Goal: Information Seeking & Learning: Learn about a topic

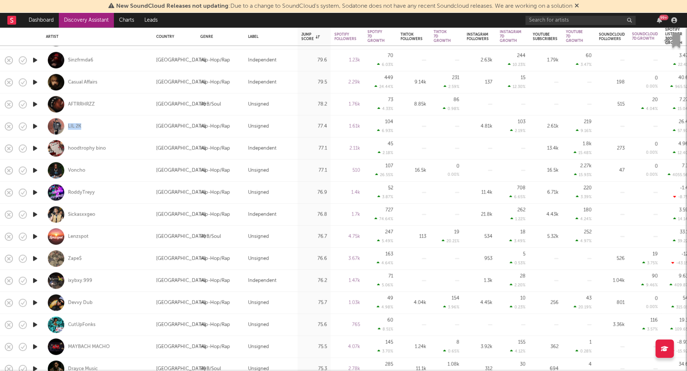
click at [34, 280] on icon "button" at bounding box center [35, 280] width 8 height 9
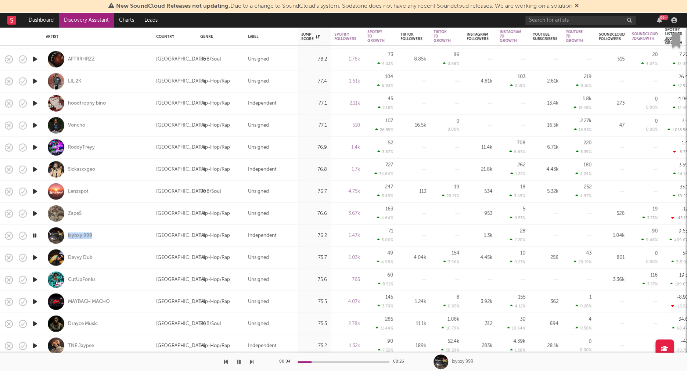
click at [36, 257] on icon "button" at bounding box center [35, 257] width 8 height 9
click at [35, 278] on icon "button" at bounding box center [35, 279] width 8 height 9
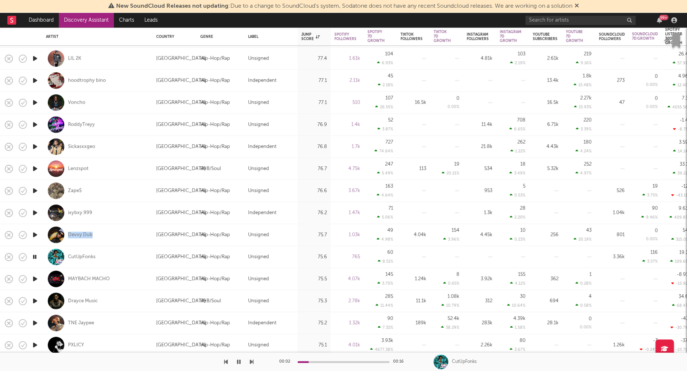
click at [36, 299] on icon "button" at bounding box center [35, 300] width 8 height 9
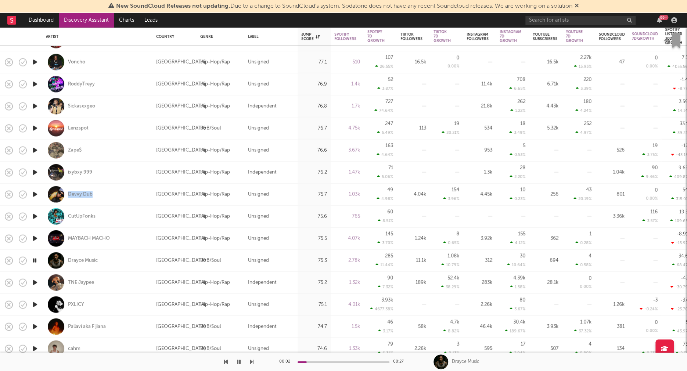
click at [35, 281] on icon "button" at bounding box center [35, 282] width 8 height 9
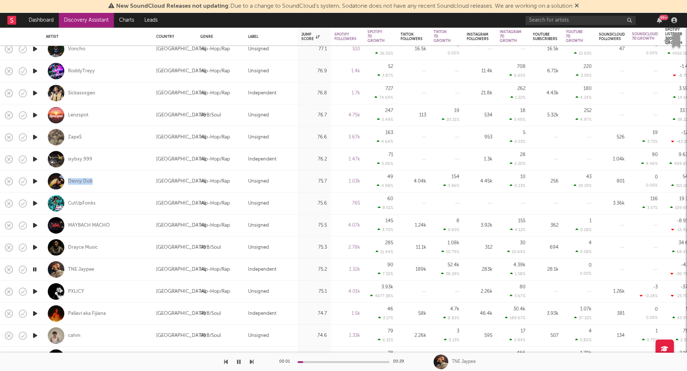
click at [35, 290] on icon "button" at bounding box center [35, 291] width 8 height 9
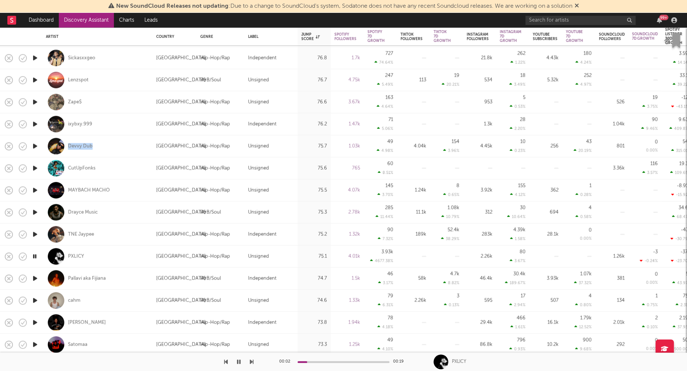
click at [34, 278] on icon "button" at bounding box center [35, 278] width 8 height 9
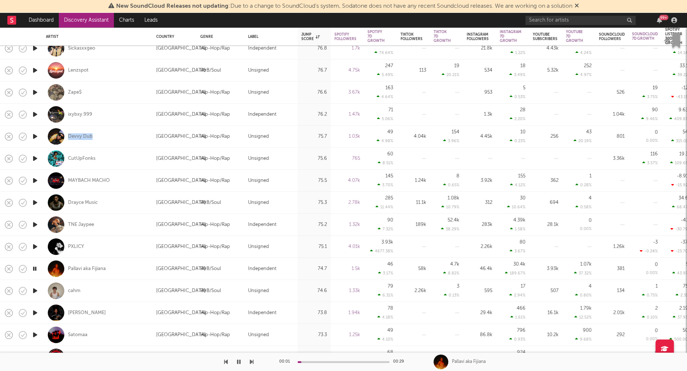
click at [34, 290] on icon "button" at bounding box center [35, 290] width 8 height 9
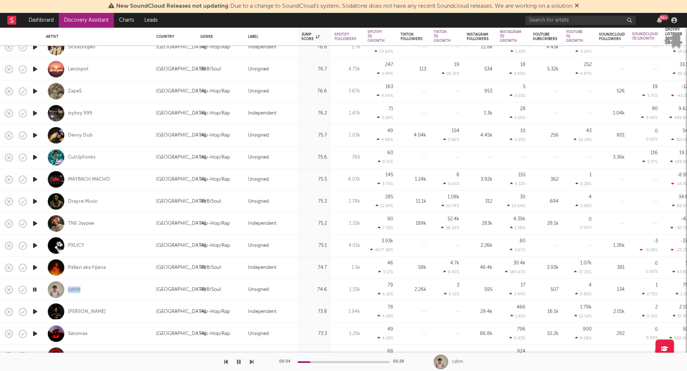
click at [35, 310] on icon "button" at bounding box center [35, 311] width 8 height 9
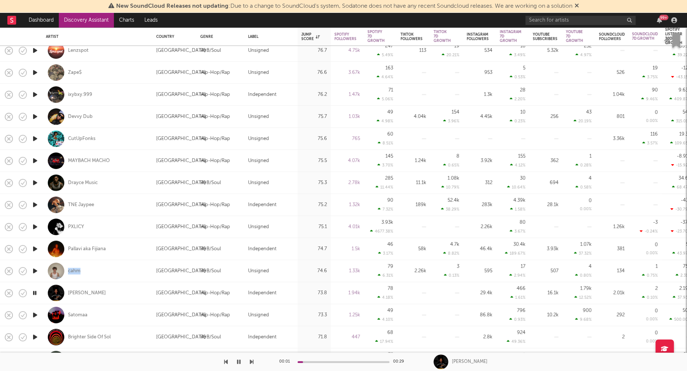
click at [35, 314] on icon "button" at bounding box center [35, 314] width 8 height 9
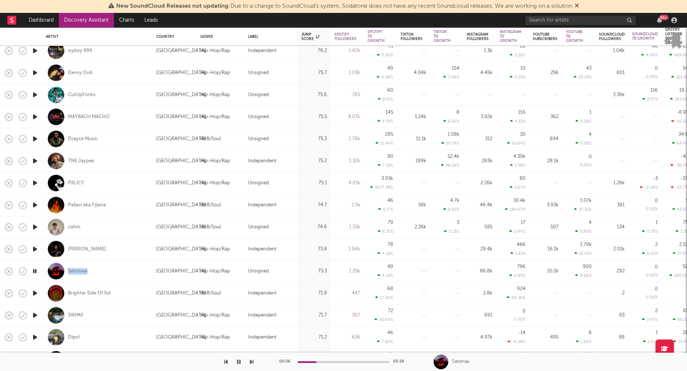
click at [35, 314] on icon "button" at bounding box center [35, 315] width 8 height 9
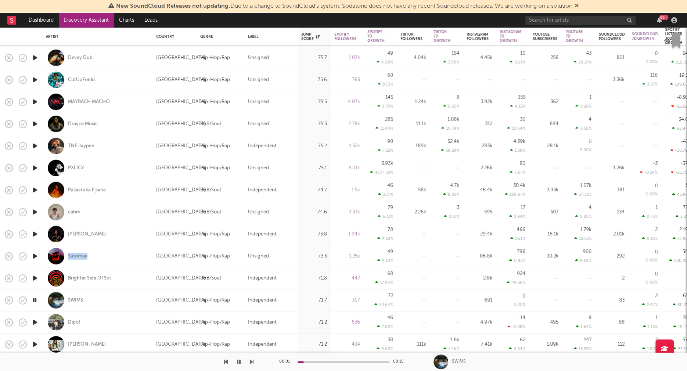
click at [35, 321] on icon "button" at bounding box center [35, 322] width 8 height 9
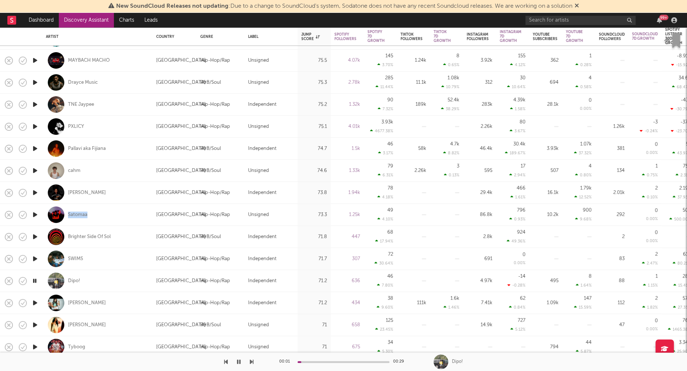
click at [35, 325] on icon "button" at bounding box center [35, 324] width 8 height 9
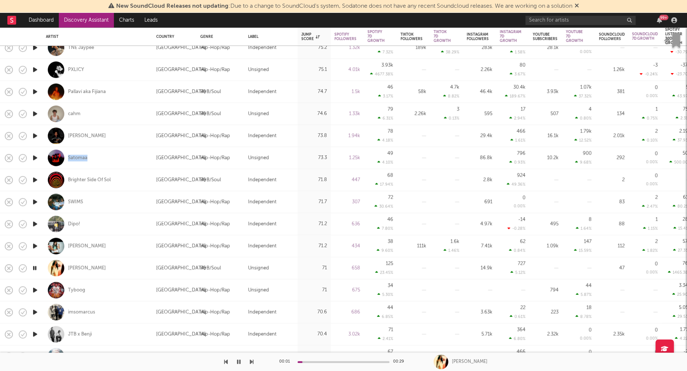
click at [36, 289] on icon "button" at bounding box center [35, 289] width 8 height 9
click at [36, 289] on icon "button" at bounding box center [34, 289] width 7 height 9
click at [35, 310] on icon "button" at bounding box center [35, 311] width 8 height 9
click at [36, 334] on icon "button" at bounding box center [35, 333] width 8 height 9
click at [36, 333] on icon "button" at bounding box center [34, 333] width 7 height 9
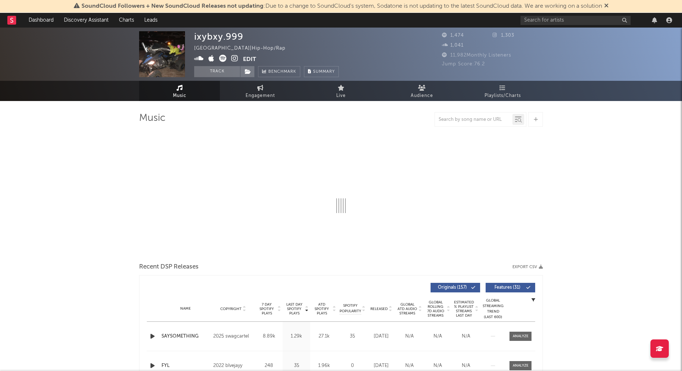
select select "1w"
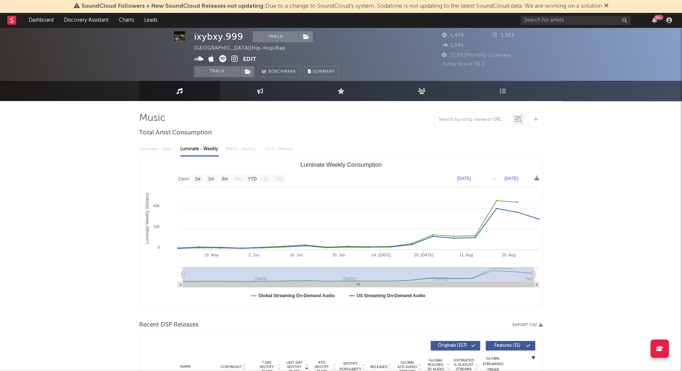
scroll to position [212, 0]
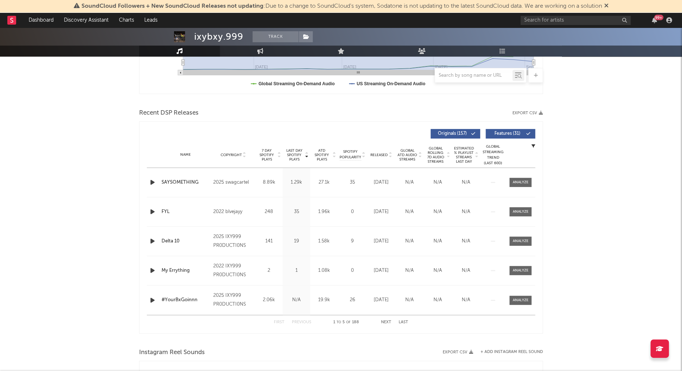
click at [153, 182] on icon "button" at bounding box center [153, 182] width 8 height 9
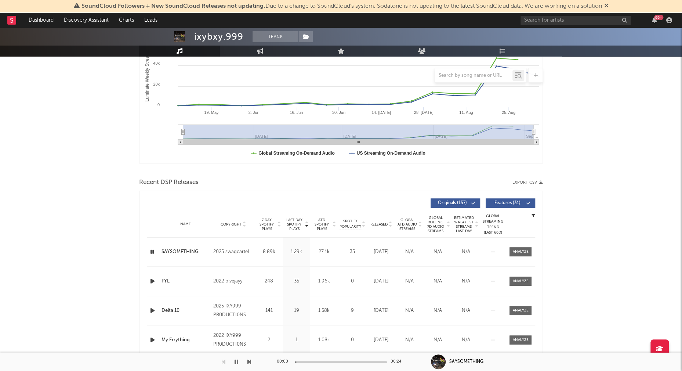
scroll to position [0, 0]
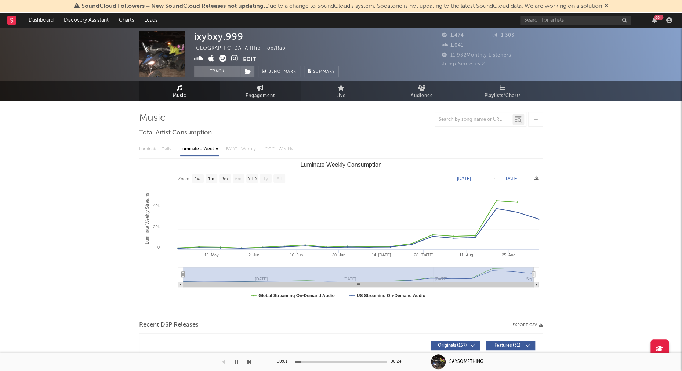
click at [249, 99] on span "Engagement" at bounding box center [260, 95] width 29 height 9
select select "1w"
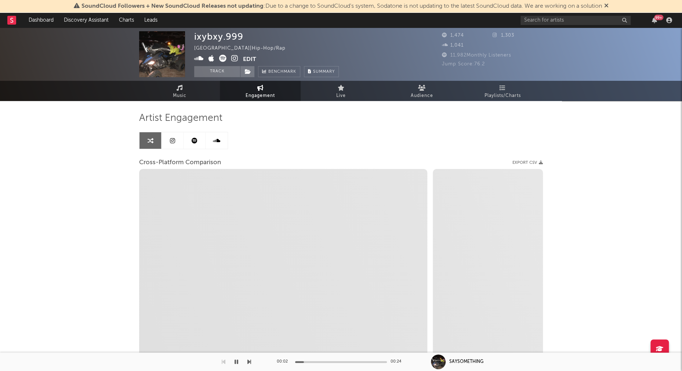
click at [234, 56] on icon at bounding box center [234, 58] width 7 height 7
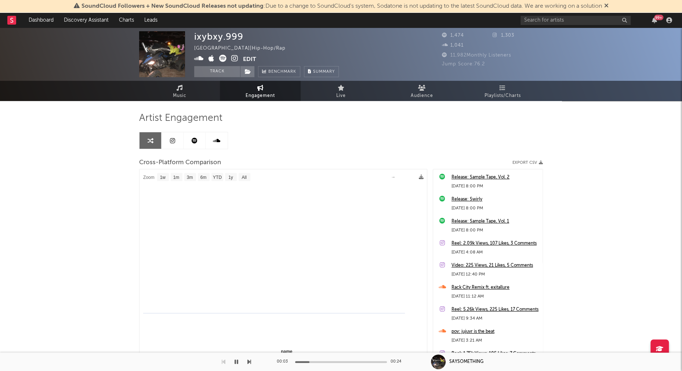
select select "1m"
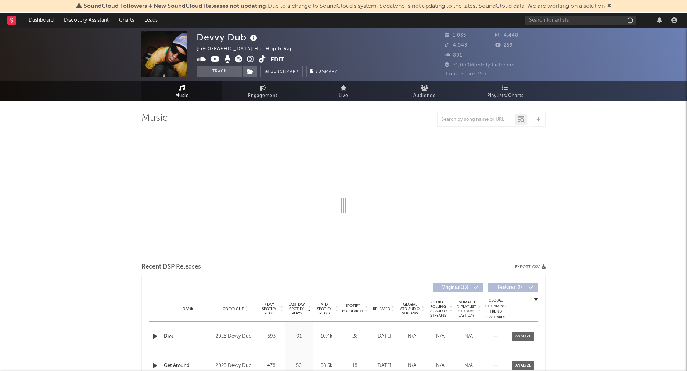
select select "1w"
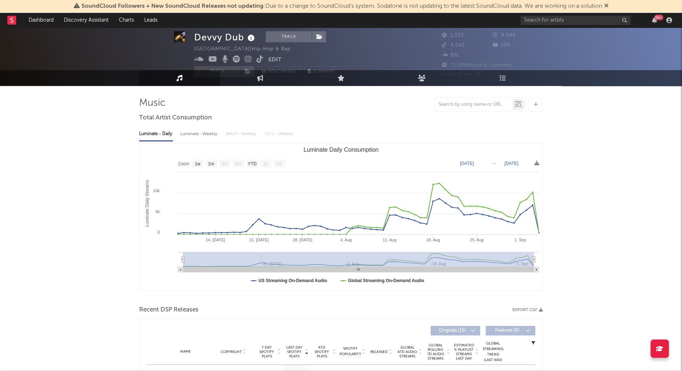
scroll to position [106, 0]
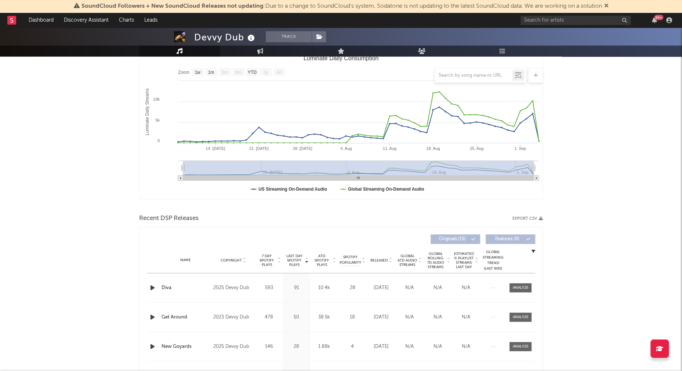
click at [152, 288] on icon "button" at bounding box center [153, 287] width 8 height 9
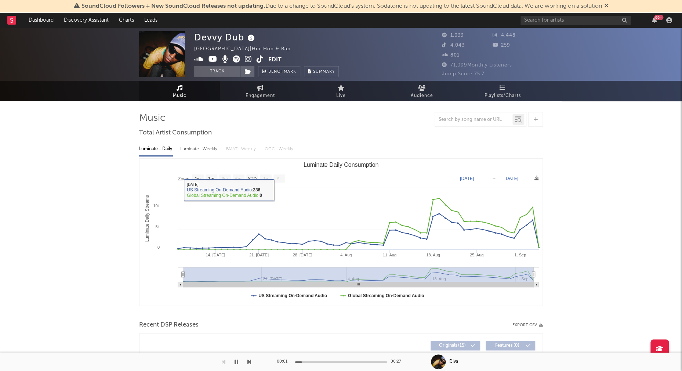
click at [194, 149] on div "Luminate - Weekly" at bounding box center [199, 149] width 39 height 12
select select "6m"
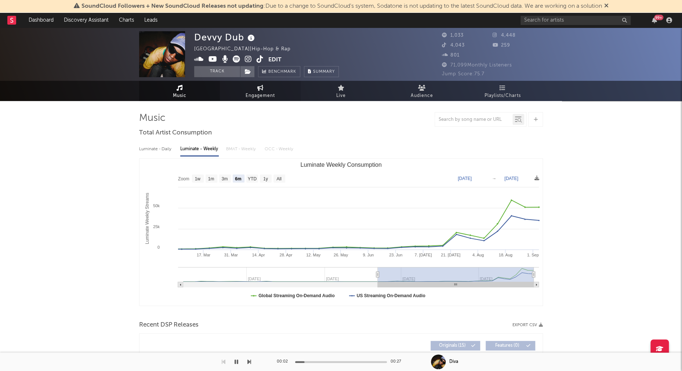
click at [273, 91] on span "Engagement" at bounding box center [260, 95] width 29 height 9
select select "1w"
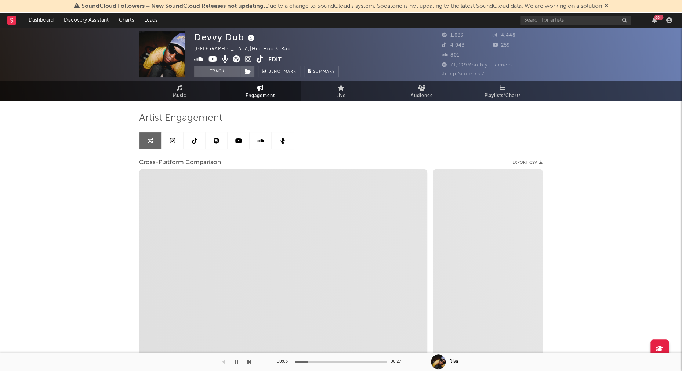
click at [245, 57] on icon at bounding box center [248, 58] width 7 height 7
select select "1m"
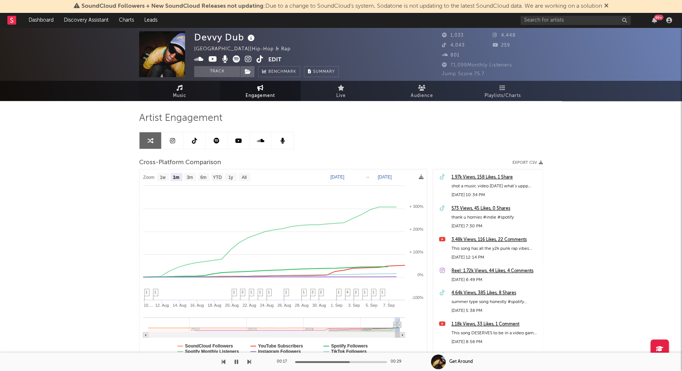
click at [181, 93] on span "Music" at bounding box center [180, 95] width 14 height 9
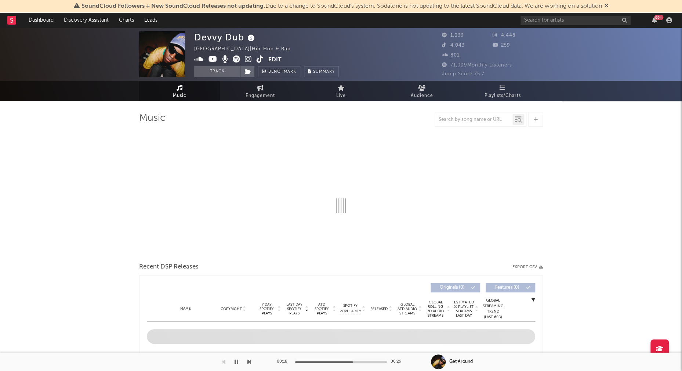
select select "1w"
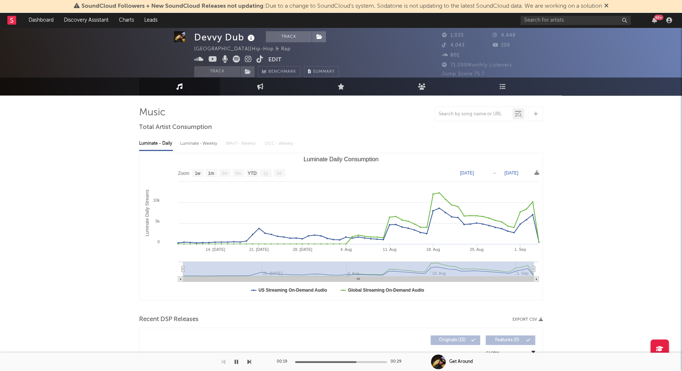
scroll to position [7, 0]
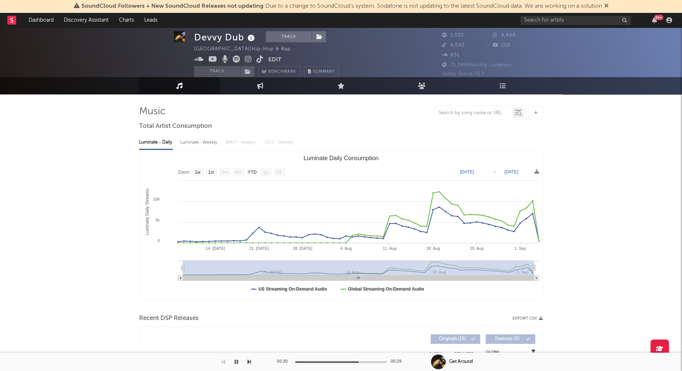
click at [200, 143] on div "Luminate - Weekly" at bounding box center [199, 142] width 39 height 12
select select "6m"
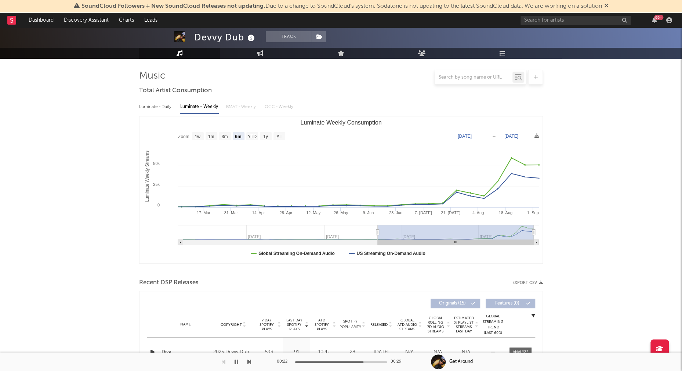
scroll to position [0, 0]
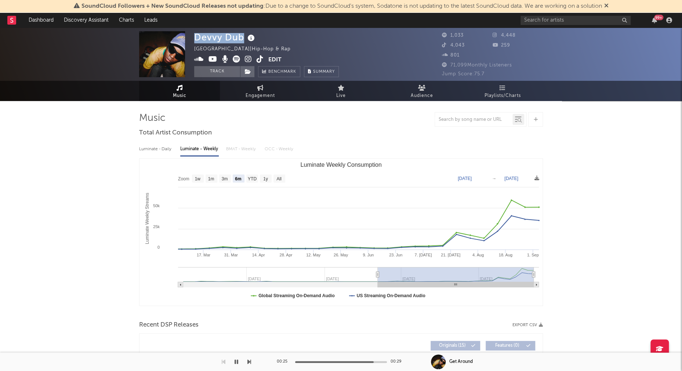
drag, startPoint x: 204, startPoint y: 37, endPoint x: 241, endPoint y: 37, distance: 37.5
click at [241, 37] on div "Devvy Dub" at bounding box center [225, 37] width 62 height 12
copy div "Devvy Dub"
click at [213, 57] on icon at bounding box center [213, 58] width 9 height 7
click at [236, 360] on icon "button" at bounding box center [237, 362] width 4 height 6
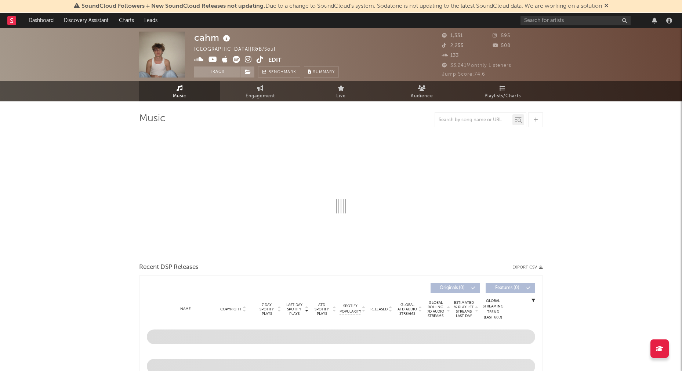
select select "1w"
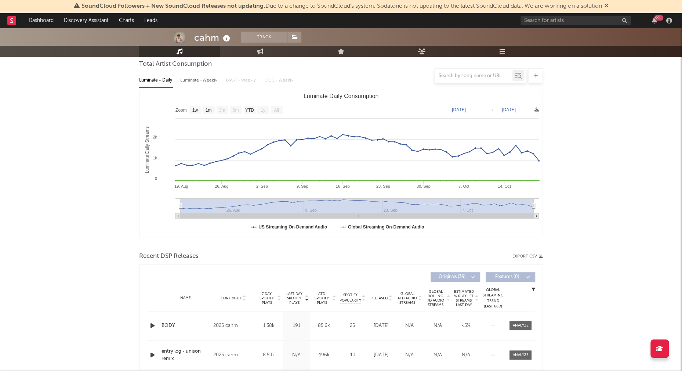
scroll to position [191, 0]
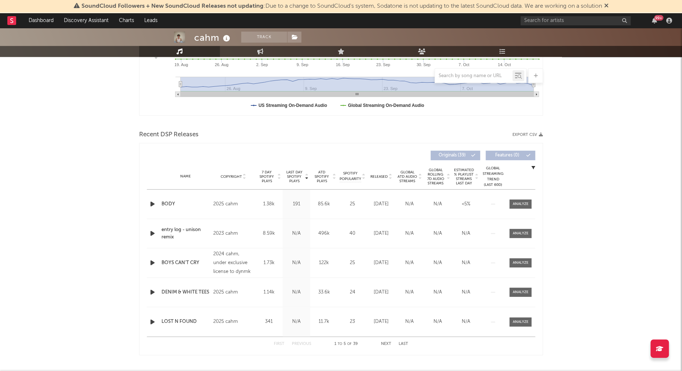
click at [150, 202] on icon "button" at bounding box center [153, 203] width 8 height 9
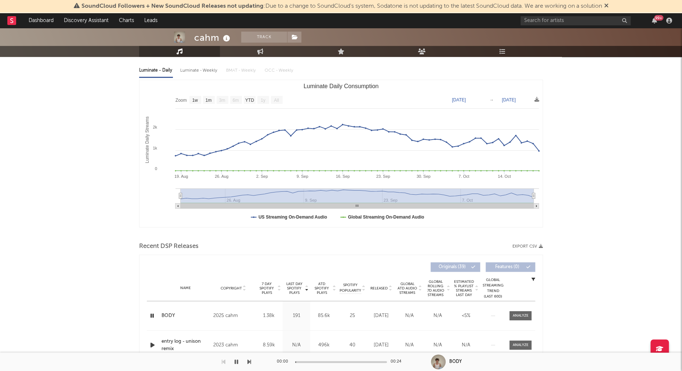
scroll to position [0, 0]
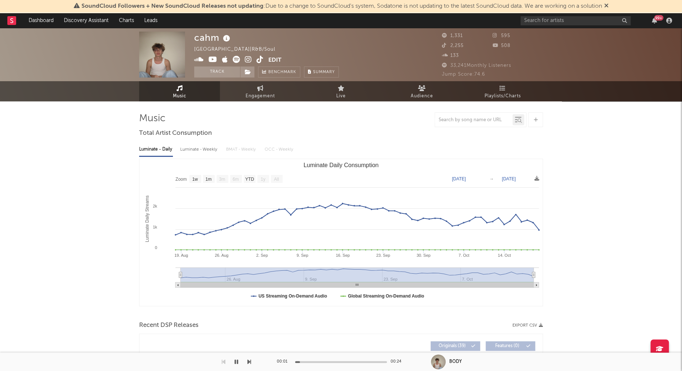
click at [200, 154] on div "Luminate - Weekly" at bounding box center [199, 149] width 39 height 12
select select "6m"
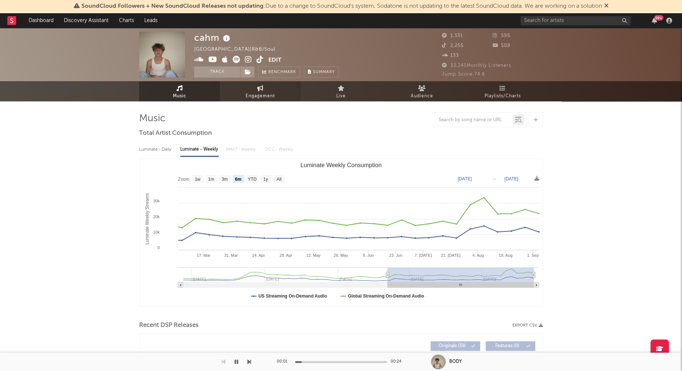
click at [261, 91] on icon at bounding box center [260, 88] width 6 height 6
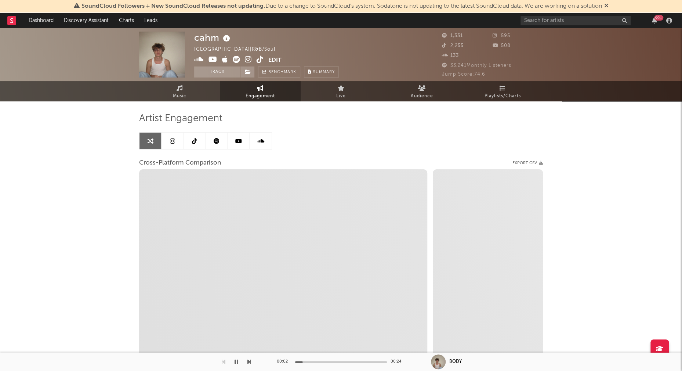
select select "1w"
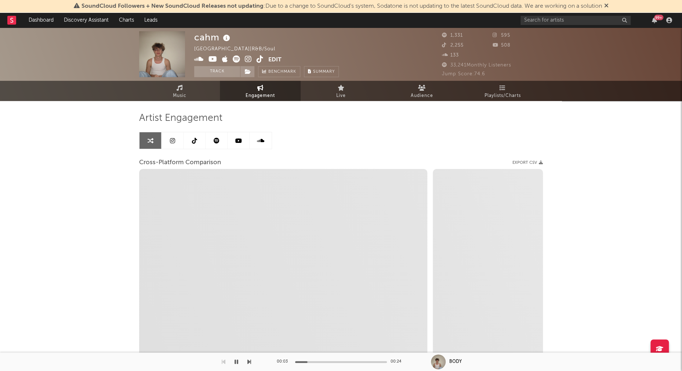
click at [246, 58] on icon at bounding box center [248, 58] width 7 height 7
select select "1m"
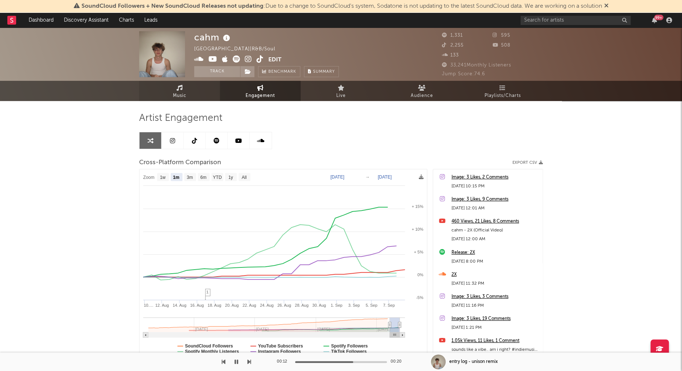
click at [180, 95] on span "Music" at bounding box center [180, 95] width 14 height 9
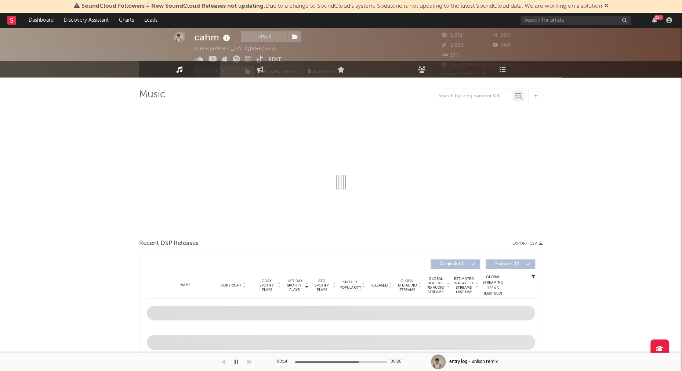
scroll to position [119, 0]
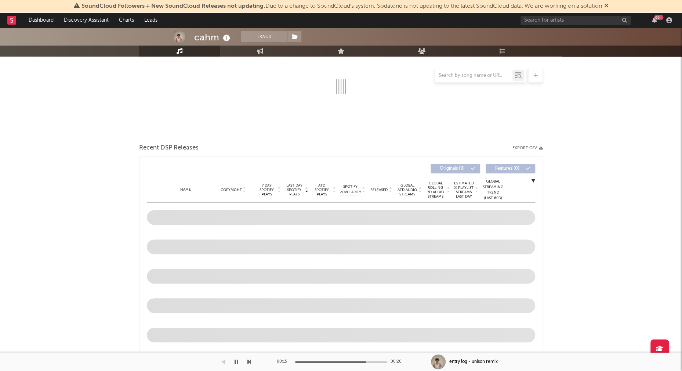
select select "1w"
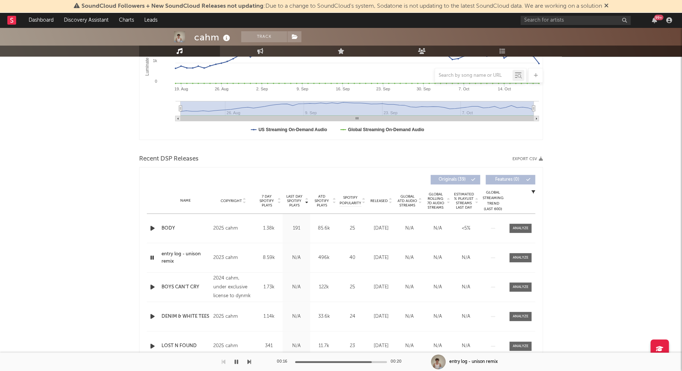
scroll to position [171, 0]
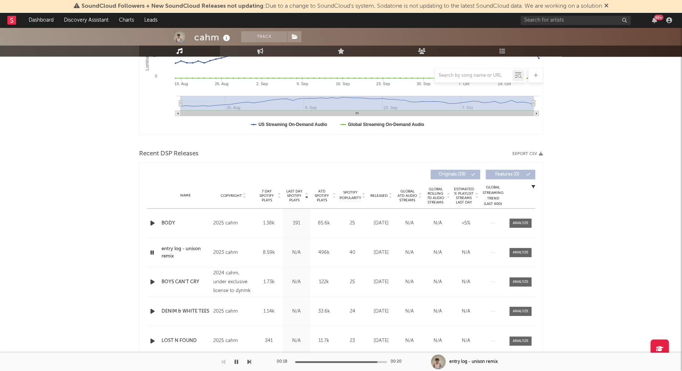
click at [149, 283] on icon "button" at bounding box center [153, 281] width 8 height 9
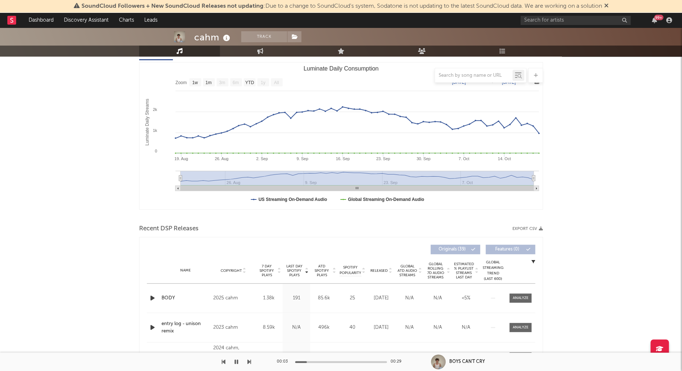
scroll to position [0, 0]
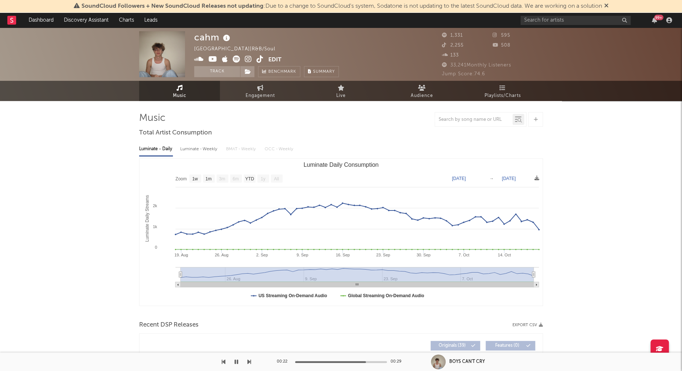
click at [207, 146] on div "Luminate - Weekly" at bounding box center [199, 149] width 39 height 12
select select "6m"
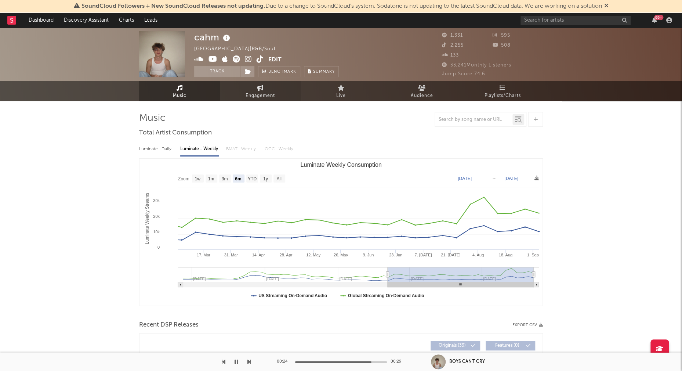
click at [258, 98] on span "Engagement" at bounding box center [260, 95] width 29 height 9
select select "1w"
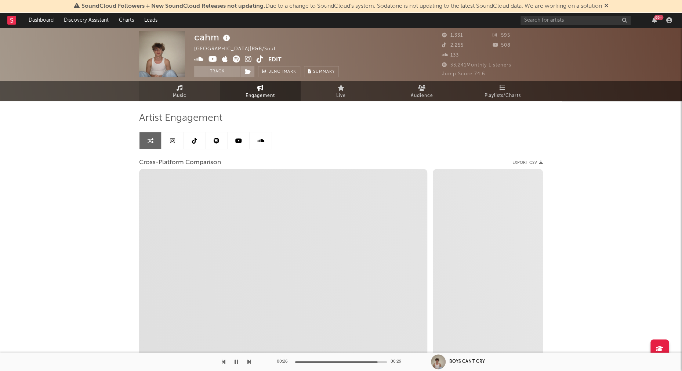
select select "1m"
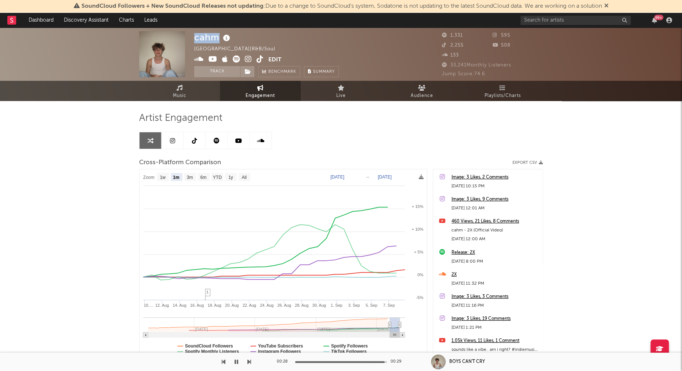
drag, startPoint x: 195, startPoint y: 37, endPoint x: 220, endPoint y: 36, distance: 25.0
click at [220, 36] on div "cahm" at bounding box center [213, 37] width 38 height 12
copy div "cahm"
click at [238, 361] on button "button" at bounding box center [236, 361] width 7 height 18
click at [214, 58] on icon at bounding box center [213, 58] width 9 height 7
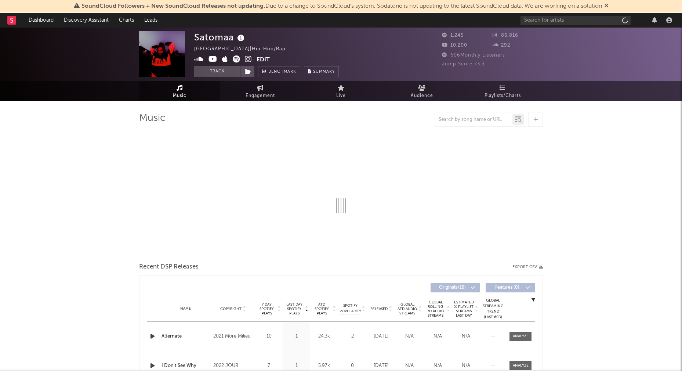
select select "1w"
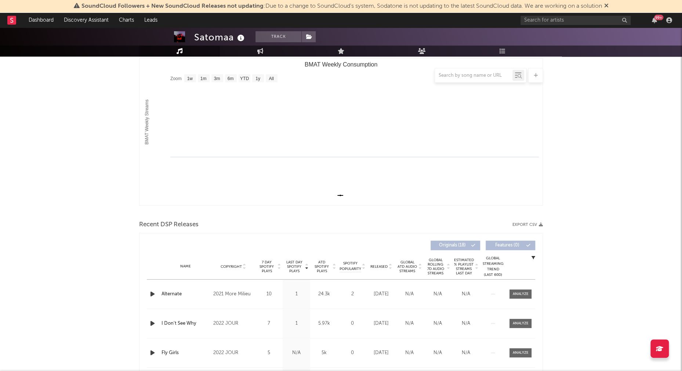
scroll to position [108, 0]
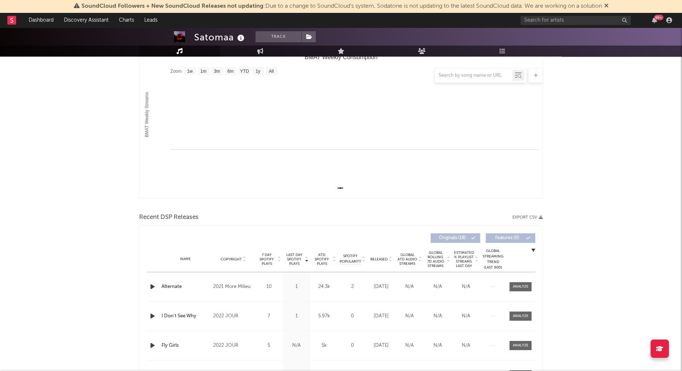
click at [150, 285] on icon "button" at bounding box center [153, 286] width 8 height 9
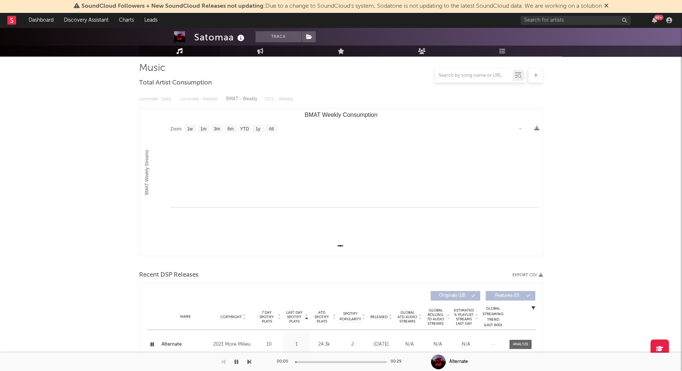
scroll to position [0, 0]
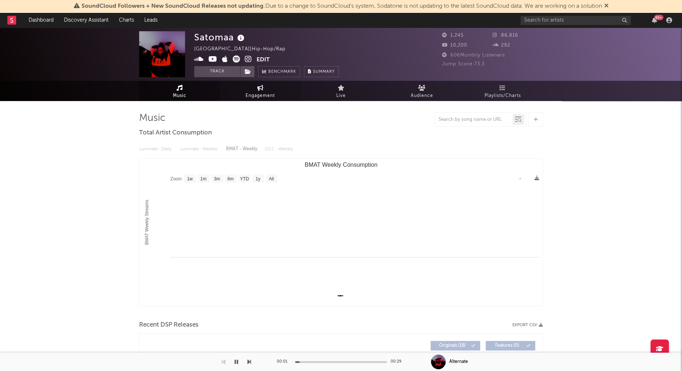
click at [257, 97] on span "Engagement" at bounding box center [260, 95] width 29 height 9
select select "1w"
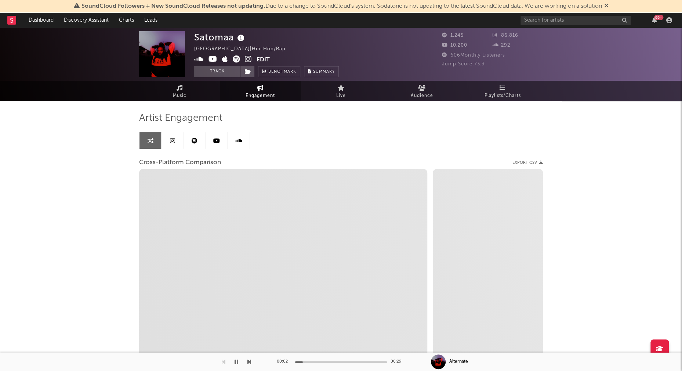
click at [249, 58] on icon at bounding box center [248, 58] width 7 height 7
select select "1m"
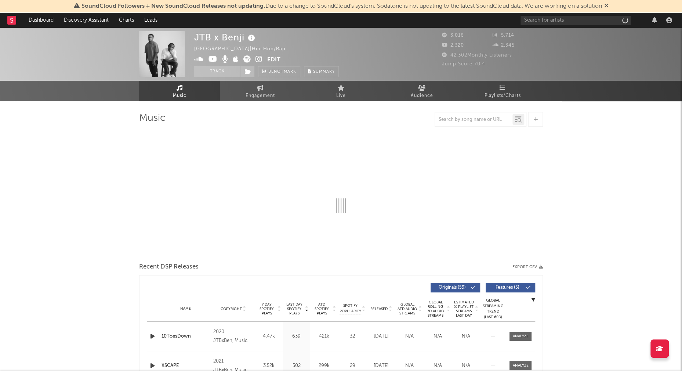
select select "1w"
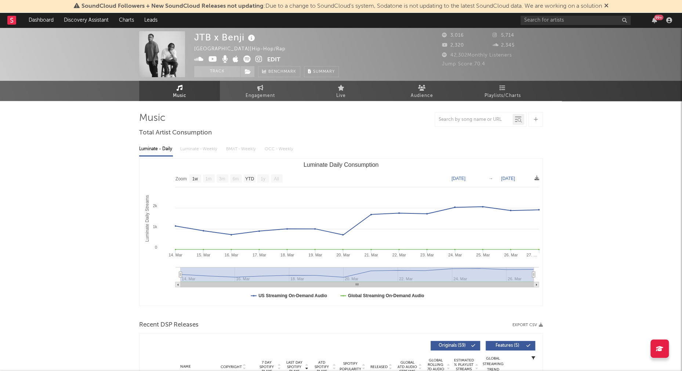
click at [258, 58] on icon at bounding box center [259, 58] width 7 height 7
click at [272, 92] on span "Engagement" at bounding box center [260, 95] width 29 height 9
select select "1w"
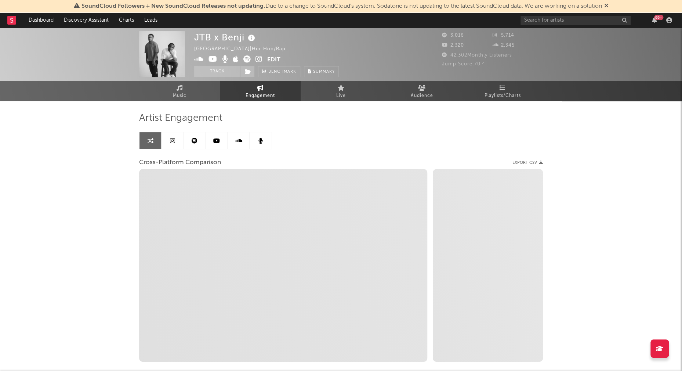
select select "1m"
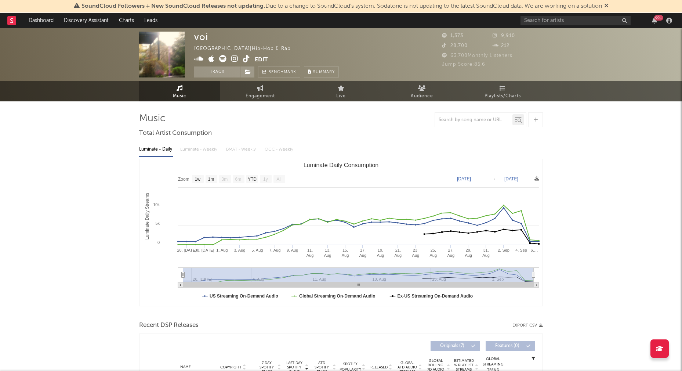
select select "1w"
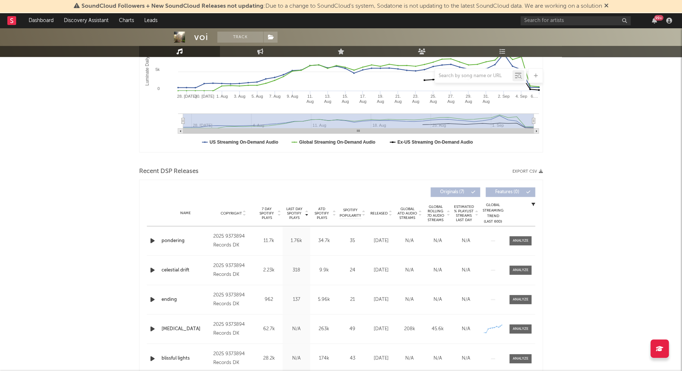
scroll to position [160, 0]
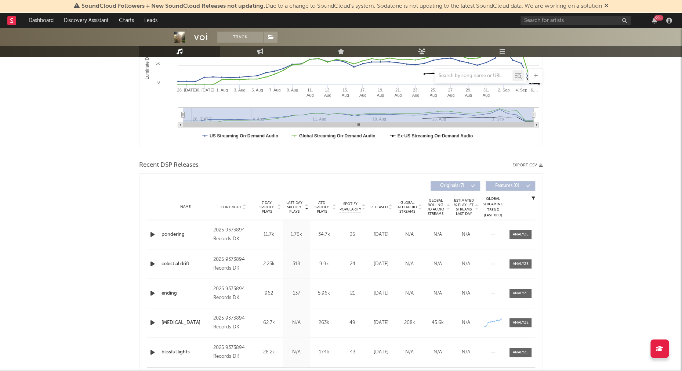
click at [154, 235] on icon "button" at bounding box center [153, 234] width 8 height 9
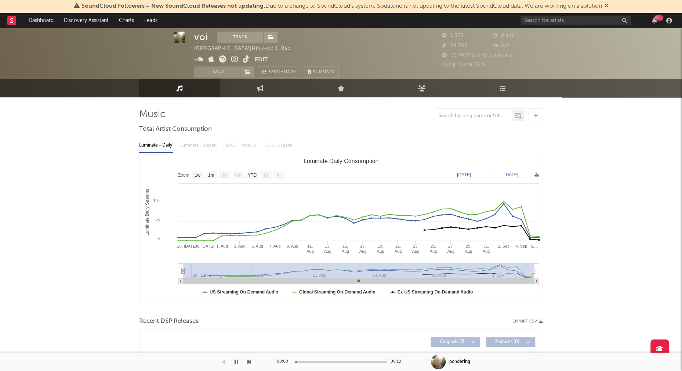
scroll to position [0, 0]
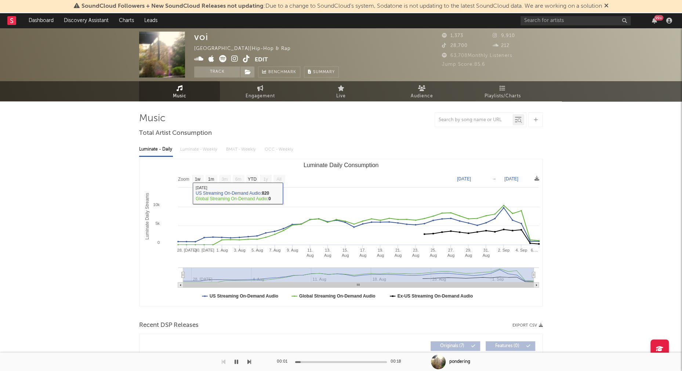
click at [204, 149] on div "Luminate - Daily Luminate - Weekly BMAT - Weekly OCC - Weekly" at bounding box center [341, 149] width 404 height 12
click at [255, 100] on span "Engagement" at bounding box center [260, 96] width 29 height 9
select select "1w"
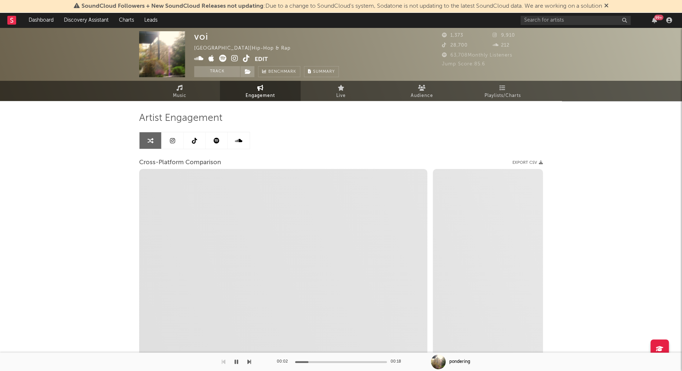
click at [235, 57] on icon at bounding box center [234, 58] width 7 height 7
select select "1m"
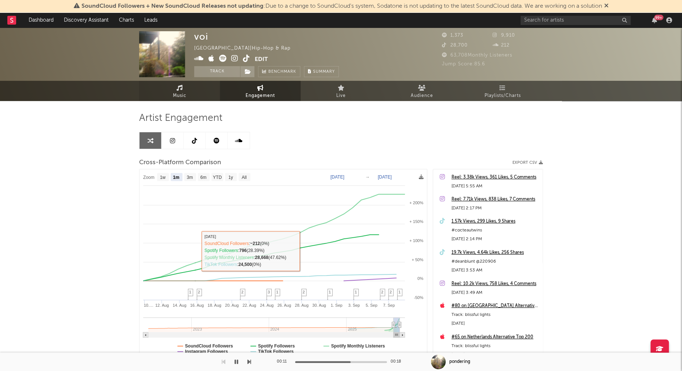
click at [180, 90] on icon at bounding box center [180, 88] width 6 height 6
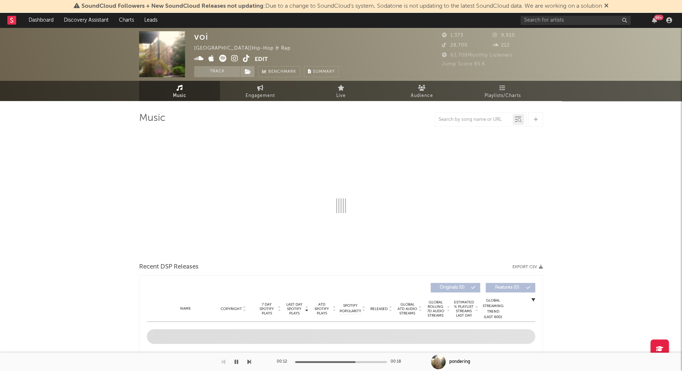
select select "1w"
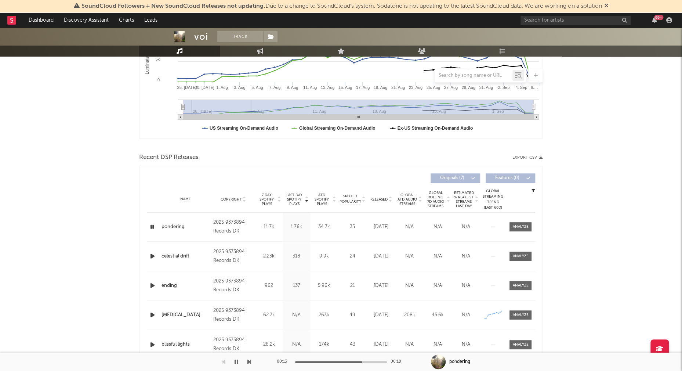
scroll to position [189, 0]
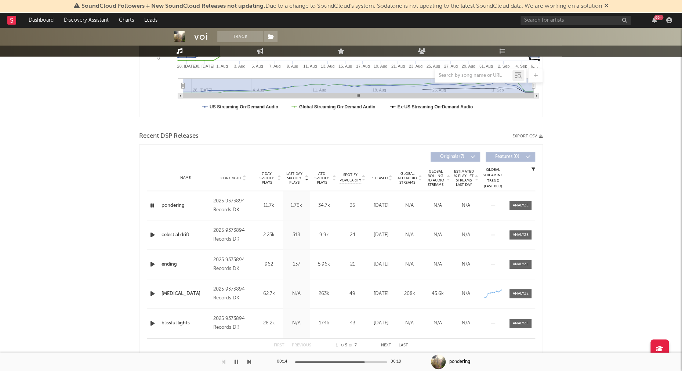
click at [150, 234] on icon "button" at bounding box center [153, 234] width 8 height 9
click at [152, 263] on icon "button" at bounding box center [153, 264] width 8 height 9
click at [345, 361] on div at bounding box center [341, 362] width 92 height 2
click at [150, 293] on icon "button" at bounding box center [153, 293] width 8 height 9
click at [153, 322] on icon "button" at bounding box center [153, 323] width 8 height 9
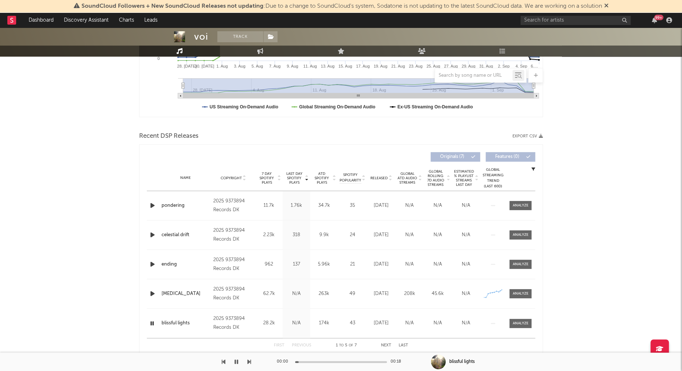
click at [339, 361] on div at bounding box center [341, 362] width 92 height 2
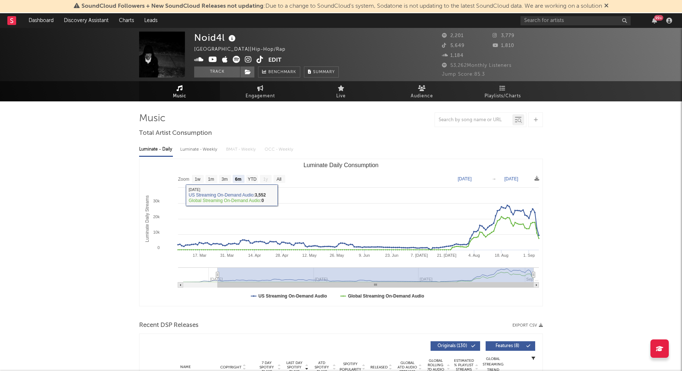
select select "6m"
click at [201, 149] on div "Luminate - Weekly" at bounding box center [199, 149] width 39 height 12
select select "6m"
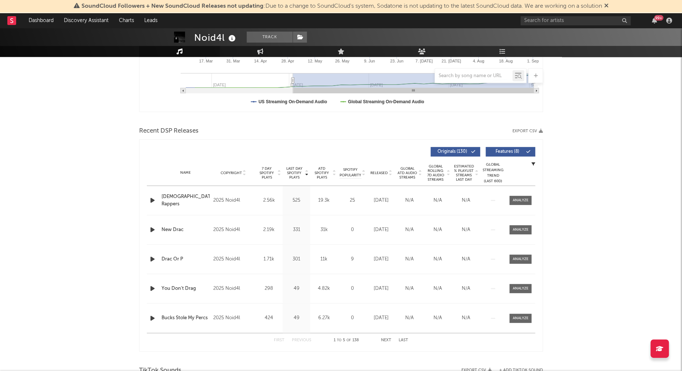
scroll to position [196, 0]
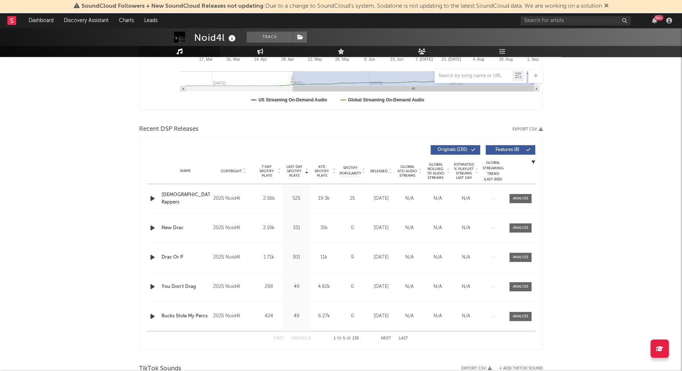
click at [151, 195] on icon "button" at bounding box center [153, 198] width 8 height 9
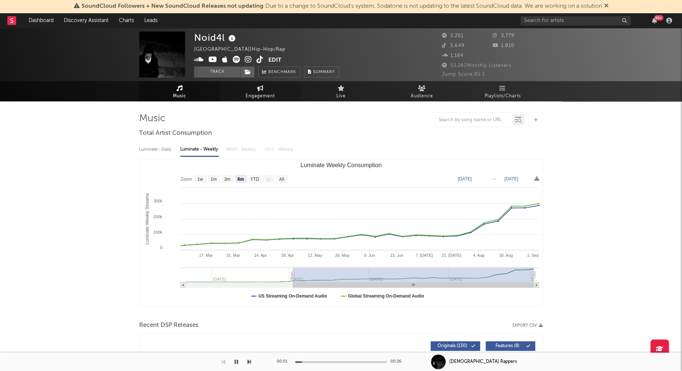
click at [260, 94] on span "Engagement" at bounding box center [260, 96] width 29 height 9
select select "1w"
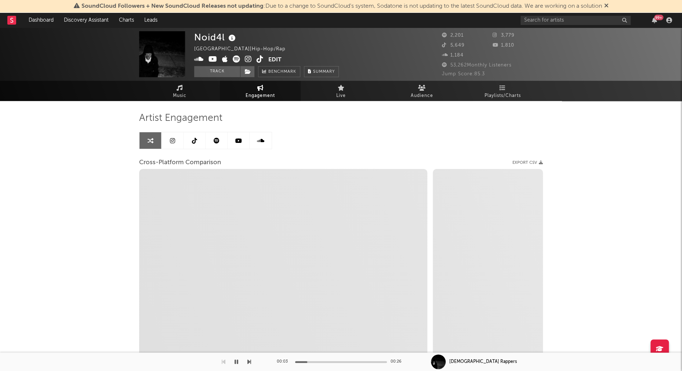
click at [249, 58] on icon at bounding box center [248, 58] width 7 height 7
select select "1m"
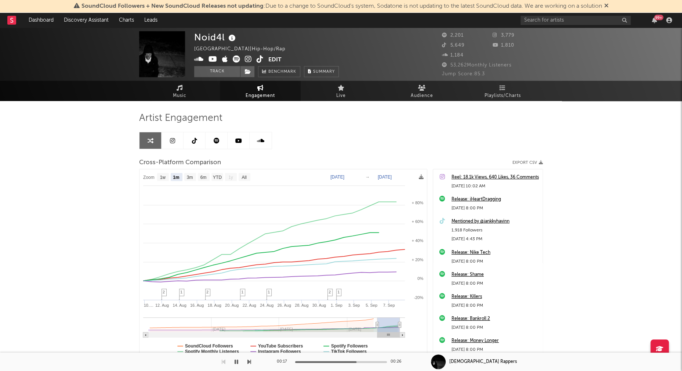
click at [236, 360] on icon "button" at bounding box center [237, 362] width 4 height 6
click at [253, 95] on span "Engagement" at bounding box center [260, 95] width 29 height 9
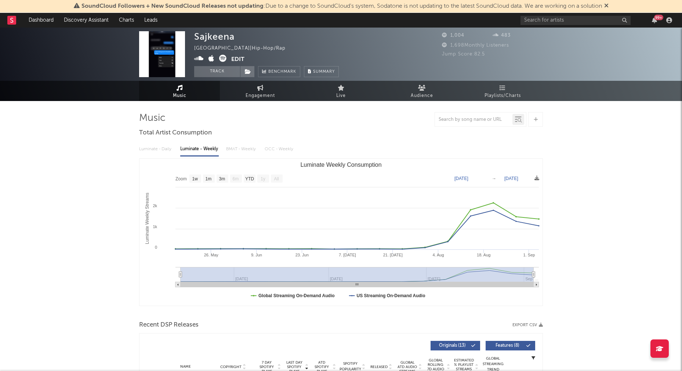
select select "1w"
click at [254, 96] on span "Engagement" at bounding box center [260, 95] width 29 height 9
select select "1w"
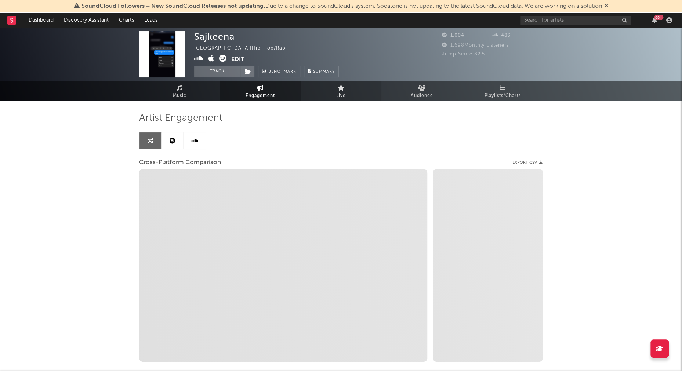
select select "1m"
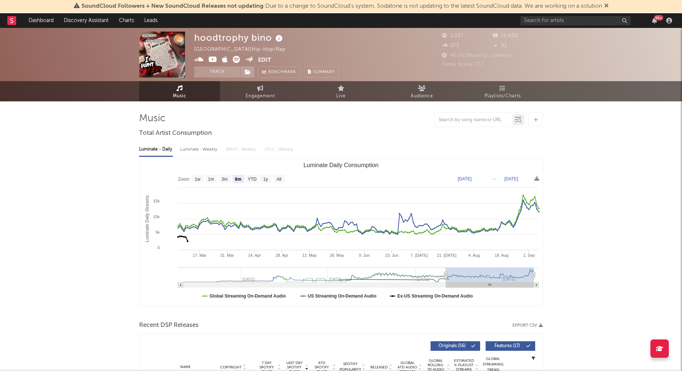
select select "6m"
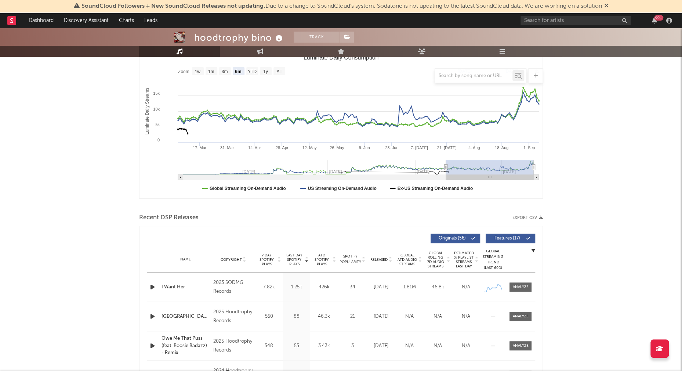
scroll to position [110, 0]
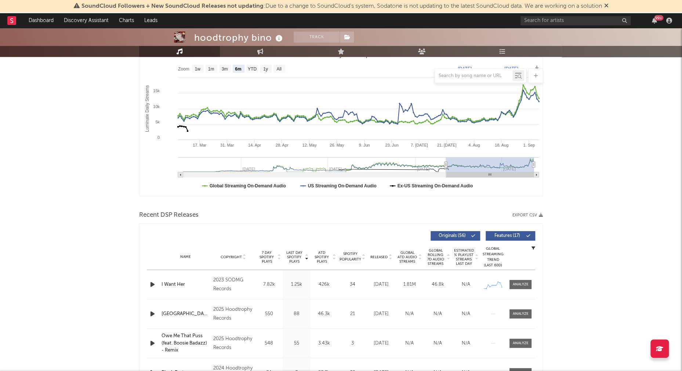
click at [151, 284] on icon "button" at bounding box center [153, 284] width 8 height 9
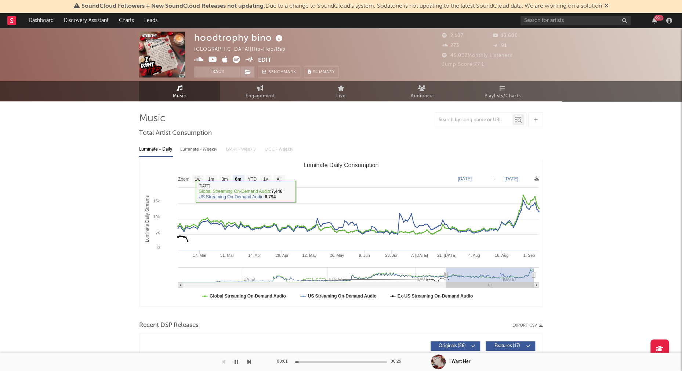
click at [203, 151] on div "Luminate - Weekly" at bounding box center [199, 149] width 39 height 12
select select "6m"
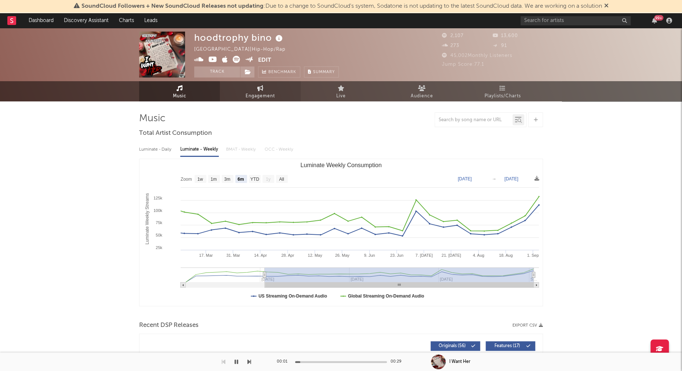
click at [263, 95] on span "Engagement" at bounding box center [260, 96] width 29 height 9
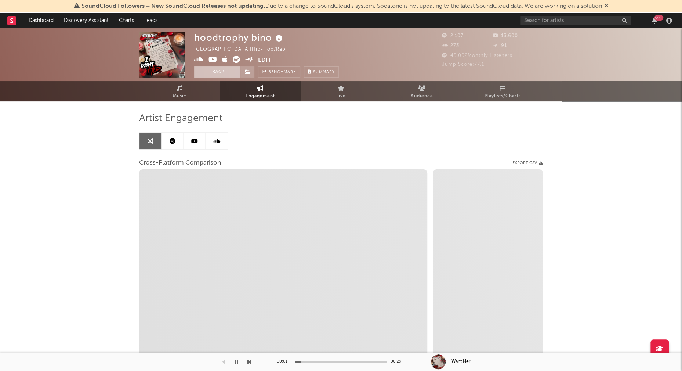
select select "1w"
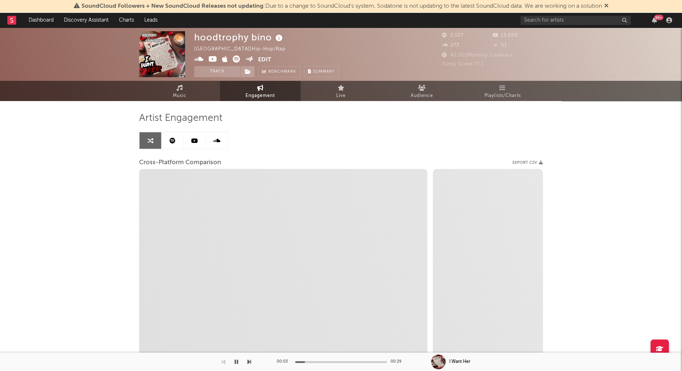
click at [211, 58] on icon at bounding box center [213, 58] width 9 height 7
select select "1m"
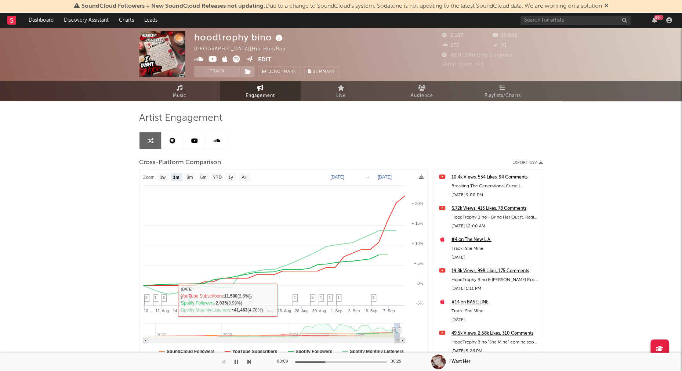
click at [237, 361] on icon "button" at bounding box center [237, 362] width 4 height 6
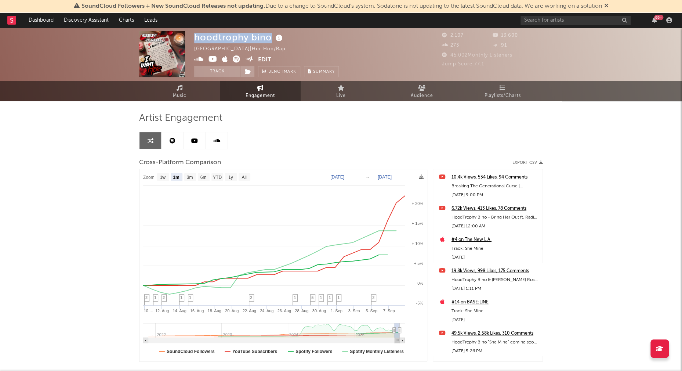
drag, startPoint x: 195, startPoint y: 39, endPoint x: 270, endPoint y: 39, distance: 74.5
click at [270, 39] on div "hoodtrophy bino" at bounding box center [239, 37] width 90 height 12
copy div "hoodtrophy bino"
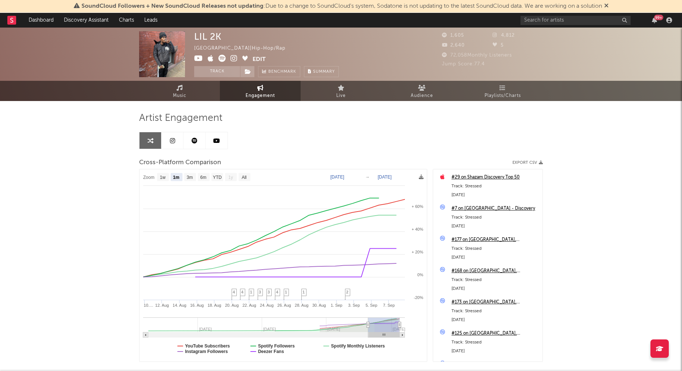
select select "1m"
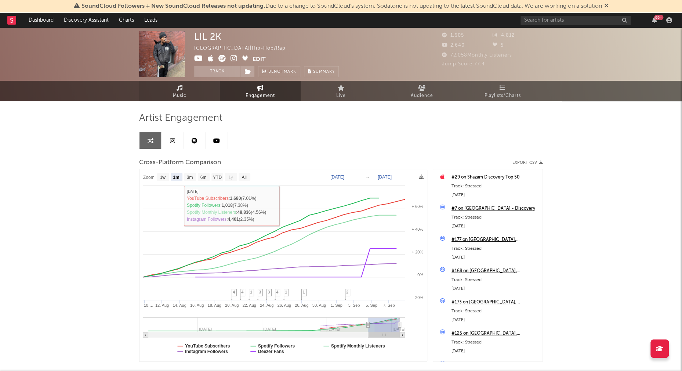
click at [185, 90] on link "Music" at bounding box center [179, 91] width 81 height 20
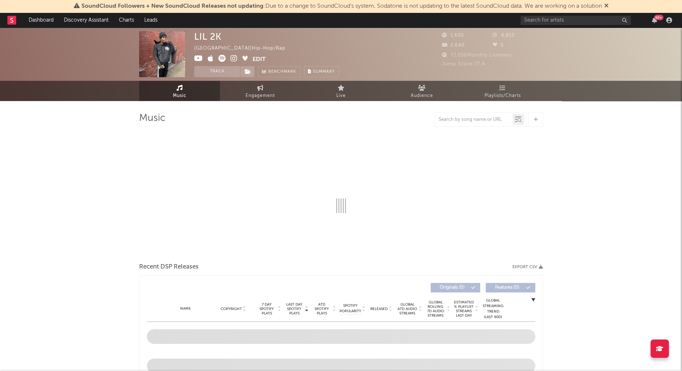
select select "6m"
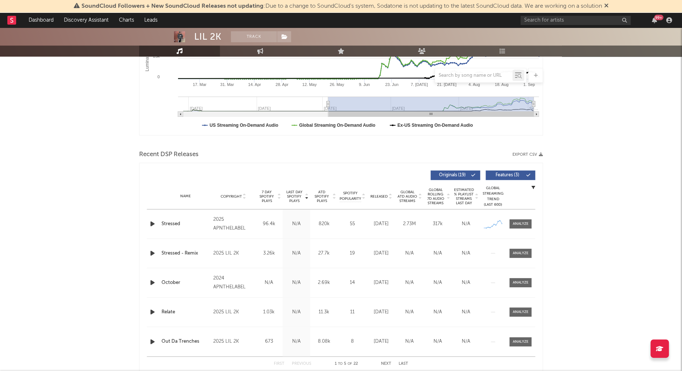
scroll to position [188, 0]
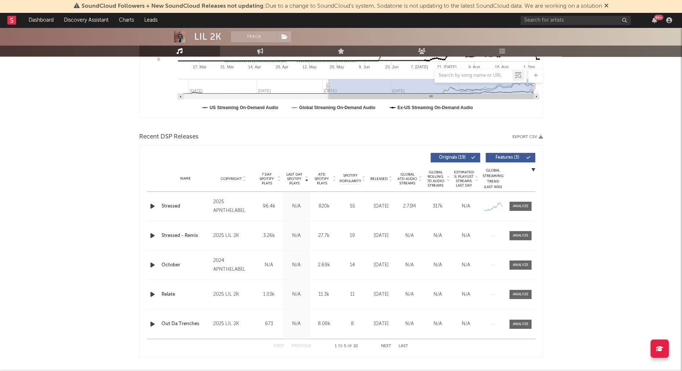
click at [149, 204] on icon "button" at bounding box center [153, 206] width 8 height 9
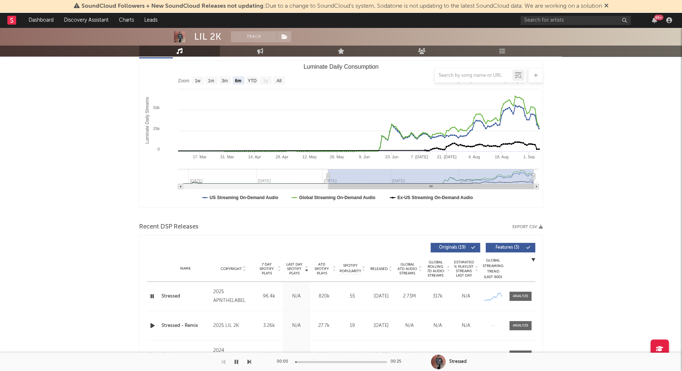
scroll to position [0, 0]
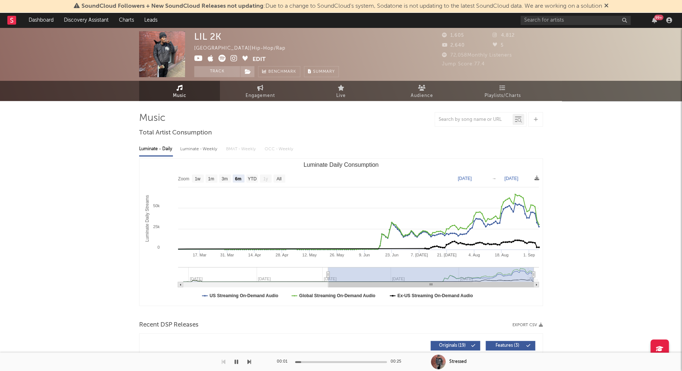
click at [200, 149] on div "Luminate - Weekly" at bounding box center [199, 149] width 39 height 12
select select "1w"
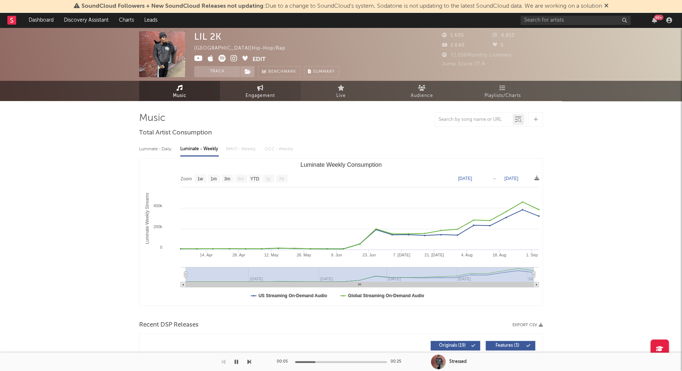
click at [256, 92] on span "Engagement" at bounding box center [260, 95] width 29 height 9
select select "1w"
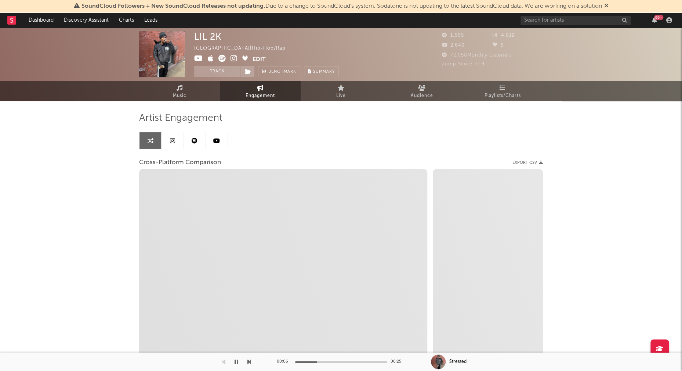
click at [237, 59] on icon at bounding box center [234, 58] width 7 height 7
select select "1m"
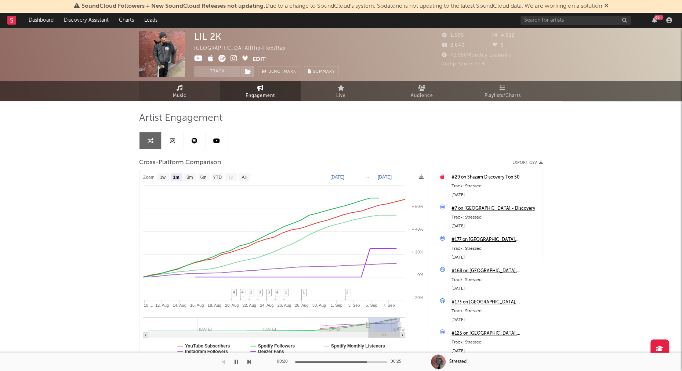
click at [177, 90] on icon at bounding box center [180, 88] width 6 height 6
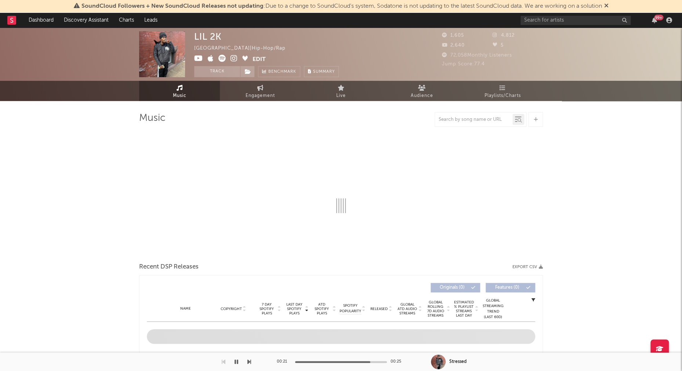
select select "6m"
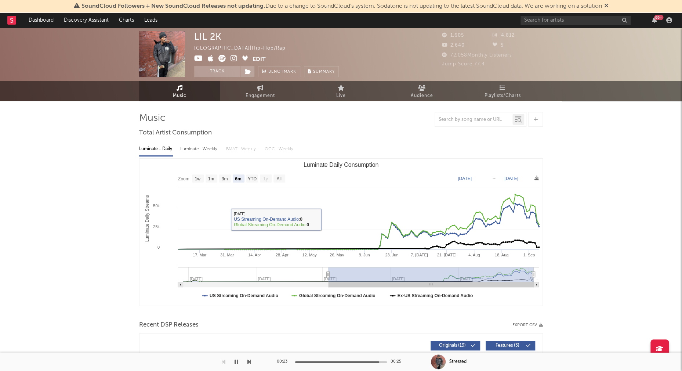
click at [192, 149] on div "Luminate - Weekly" at bounding box center [199, 149] width 39 height 12
select select "1w"
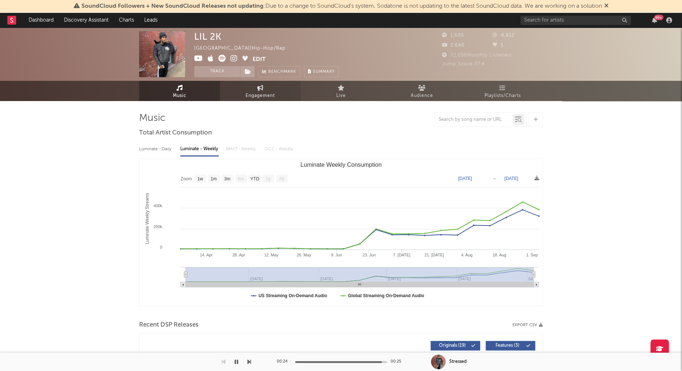
click at [262, 92] on span "Engagement" at bounding box center [260, 95] width 29 height 9
select select "1w"
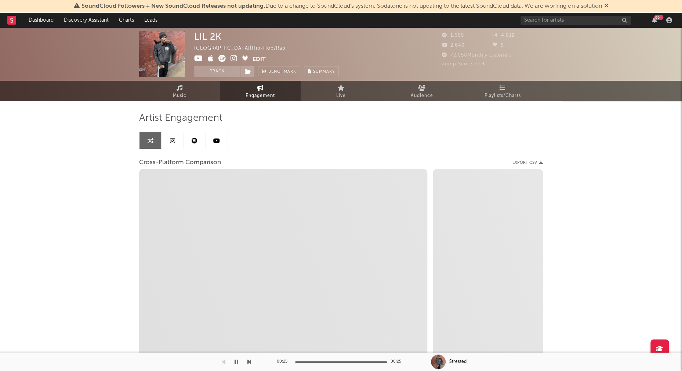
select select "1m"
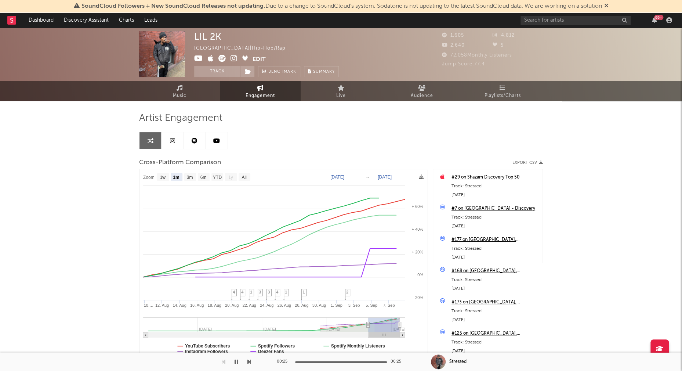
click at [236, 362] on icon "button" at bounding box center [237, 362] width 4 height 6
